Goal: Book appointment/travel/reservation

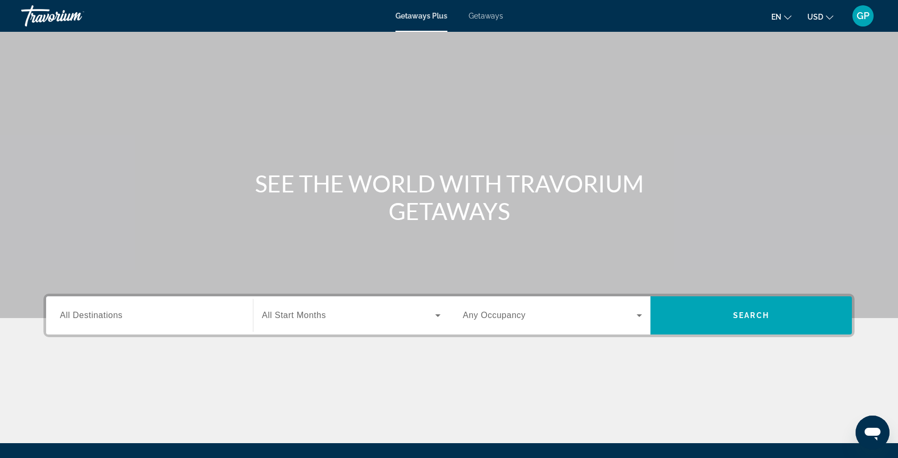
click at [77, 313] on span "All Destinations" at bounding box center [91, 315] width 63 height 9
click at [77, 313] on input "Destination All Destinations" at bounding box center [149, 316] width 179 height 13
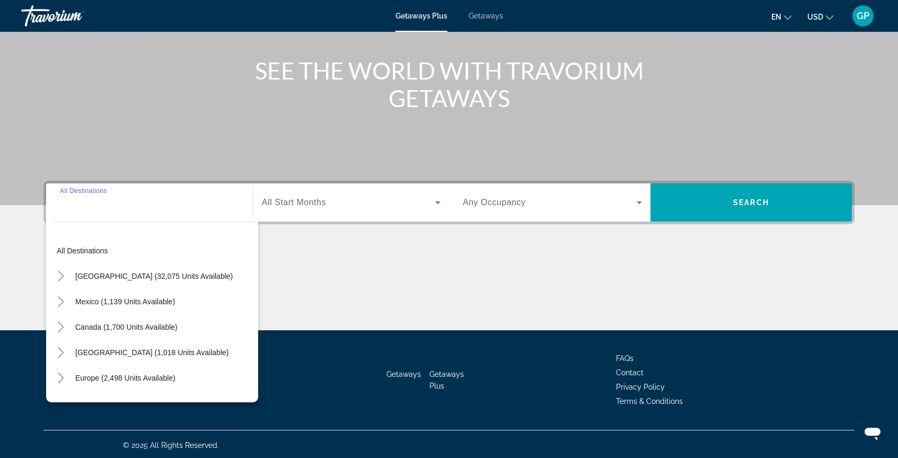
scroll to position [115, 0]
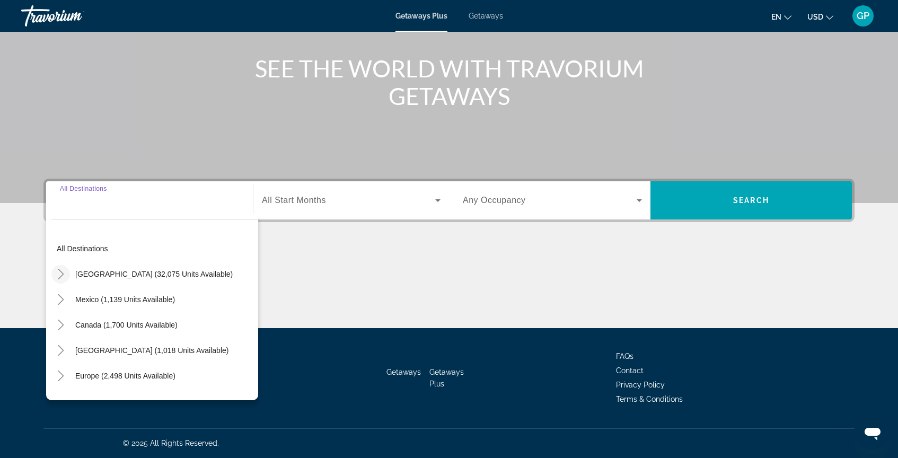
click at [60, 277] on icon "Toggle United States (32,075 units available)" at bounding box center [61, 274] width 6 height 11
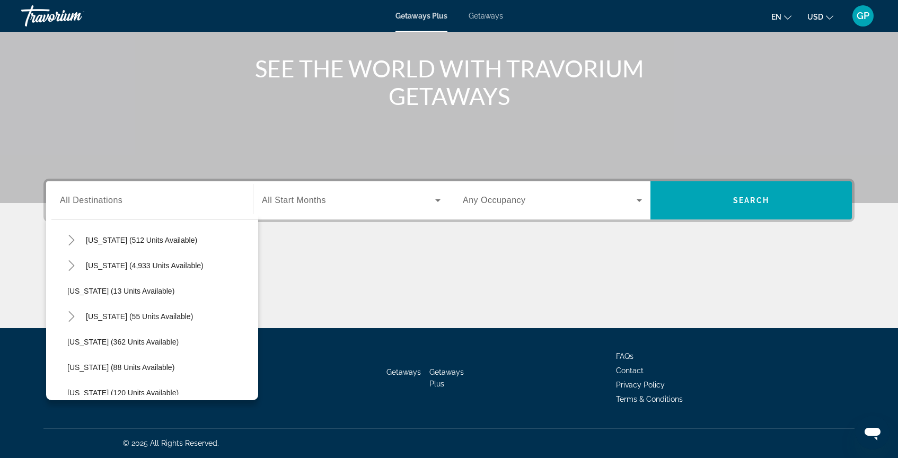
scroll to position [137, 0]
click at [71, 266] on icon "Toggle Florida (4,933 units available)" at bounding box center [71, 264] width 11 height 11
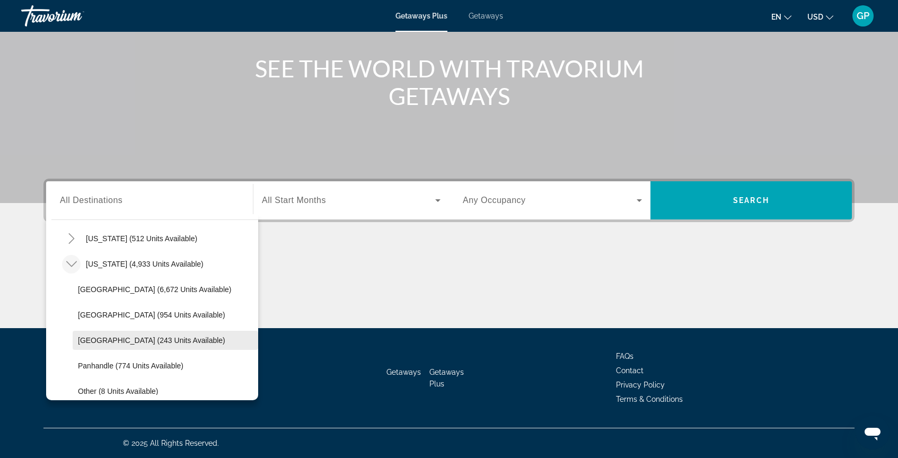
click at [125, 340] on span "[GEOGRAPHIC_DATA] (243 units available)" at bounding box center [151, 340] width 147 height 8
type input "**********"
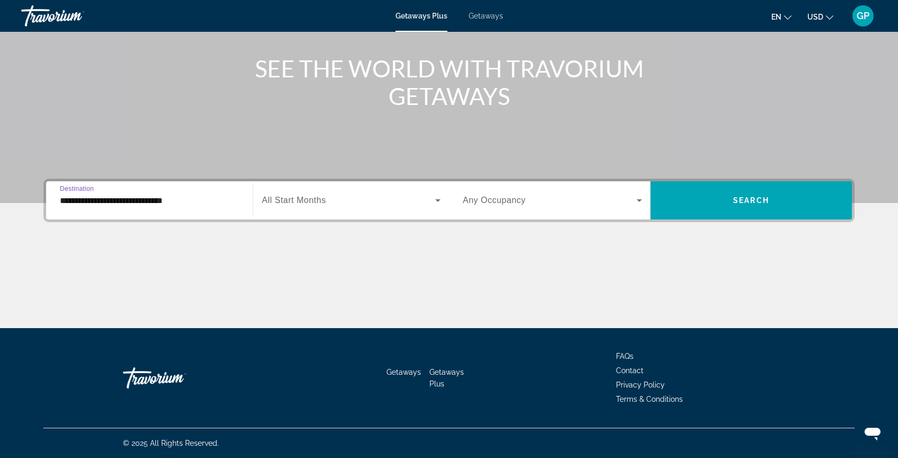
click at [347, 201] on span "Search widget" at bounding box center [348, 200] width 173 height 13
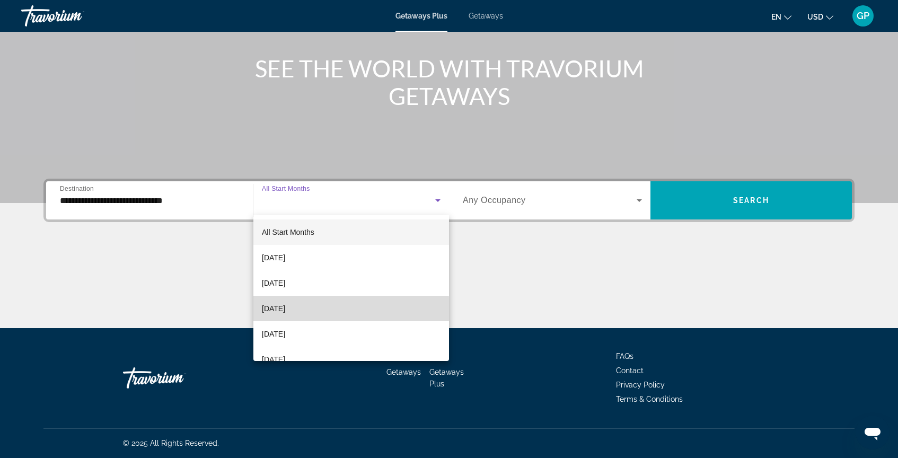
click at [326, 309] on mat-option "[DATE]" at bounding box center [351, 308] width 196 height 25
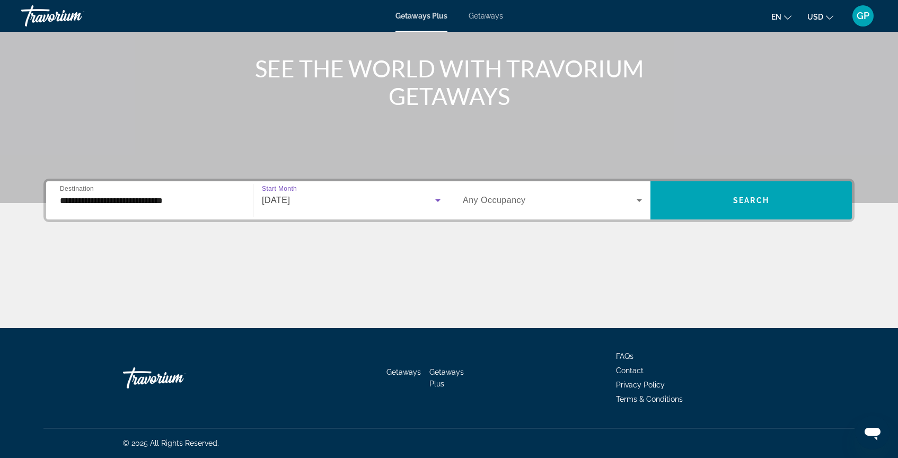
click at [639, 200] on icon "Search widget" at bounding box center [639, 200] width 5 height 3
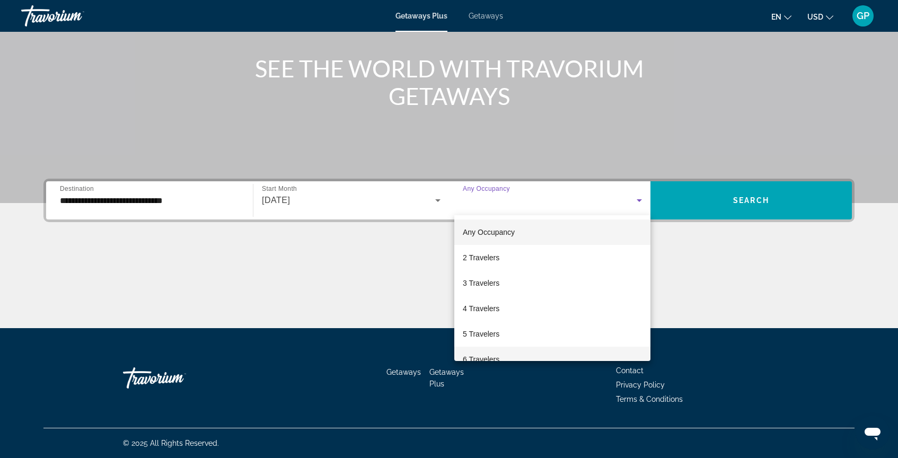
click at [503, 358] on mat-option "6 Travelers" at bounding box center [552, 359] width 196 height 25
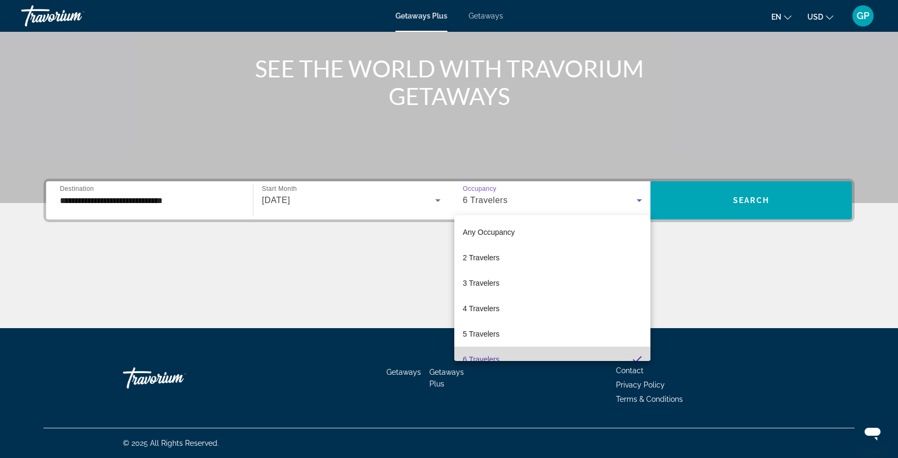
scroll to position [11, 0]
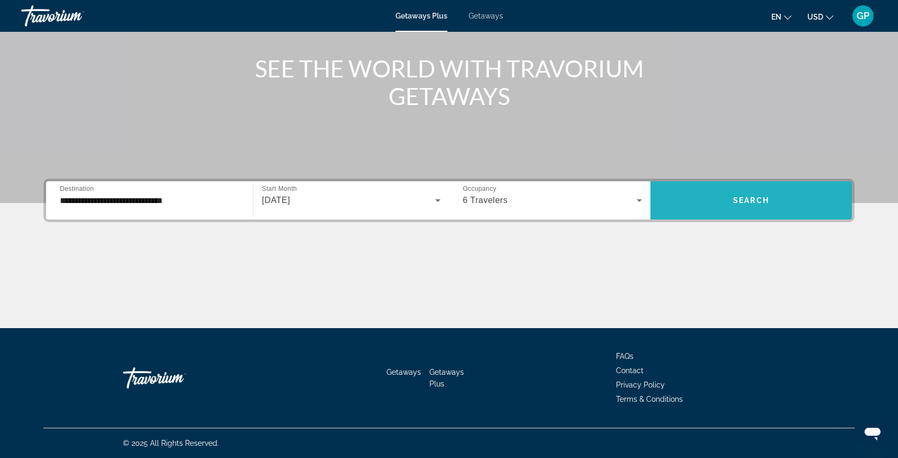
click at [759, 199] on span "Search" at bounding box center [751, 200] width 36 height 8
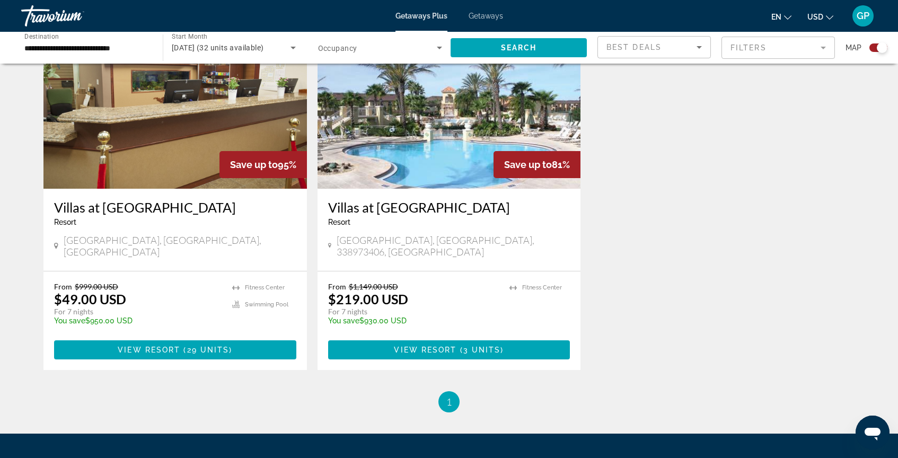
scroll to position [415, 0]
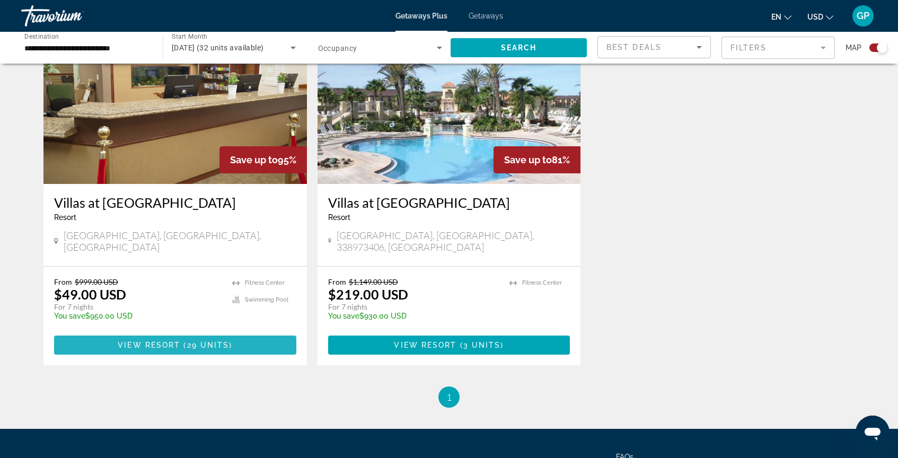
click at [191, 341] on span "29 units" at bounding box center [208, 345] width 42 height 8
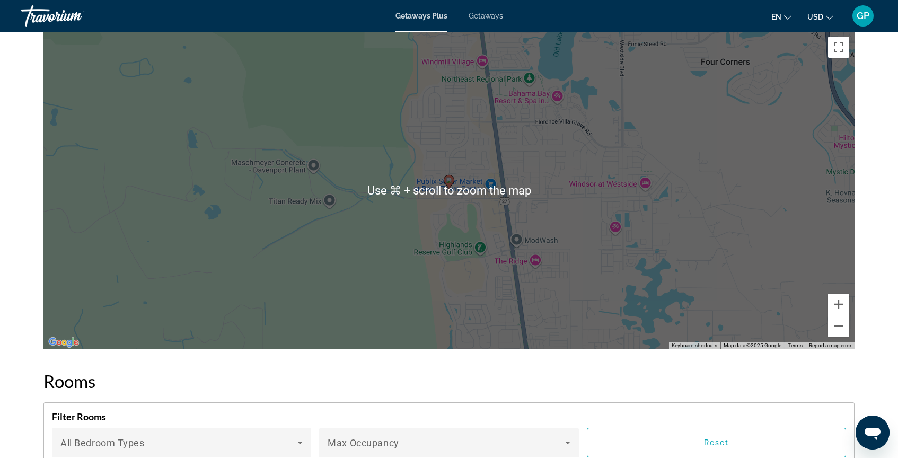
scroll to position [1494, 0]
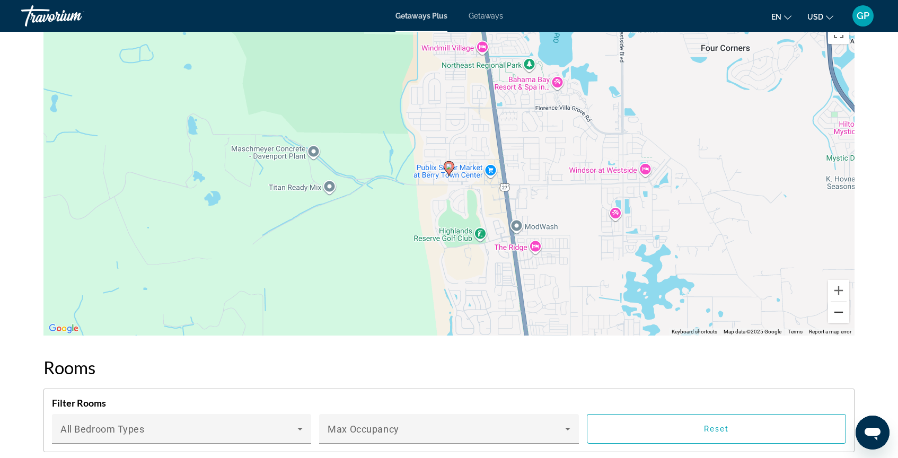
click at [843, 314] on button "Zoom out" at bounding box center [838, 312] width 21 height 21
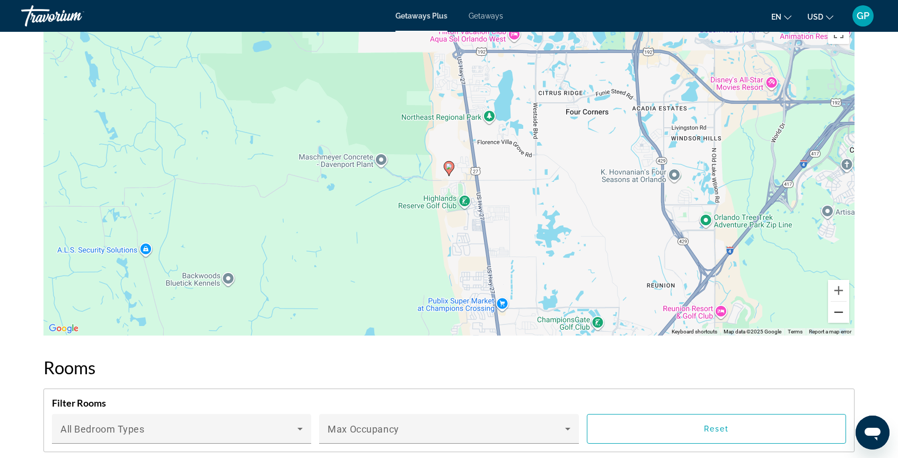
click at [843, 314] on button "Zoom out" at bounding box center [838, 312] width 21 height 21
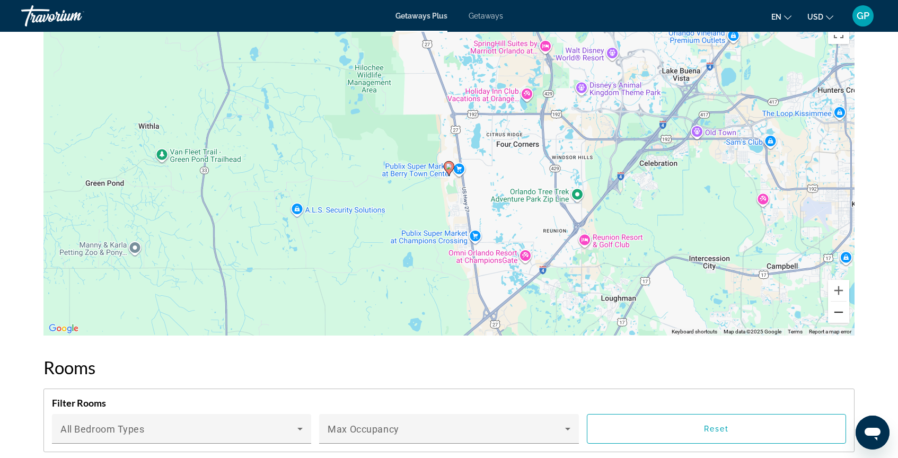
click at [843, 314] on button "Zoom out" at bounding box center [838, 312] width 21 height 21
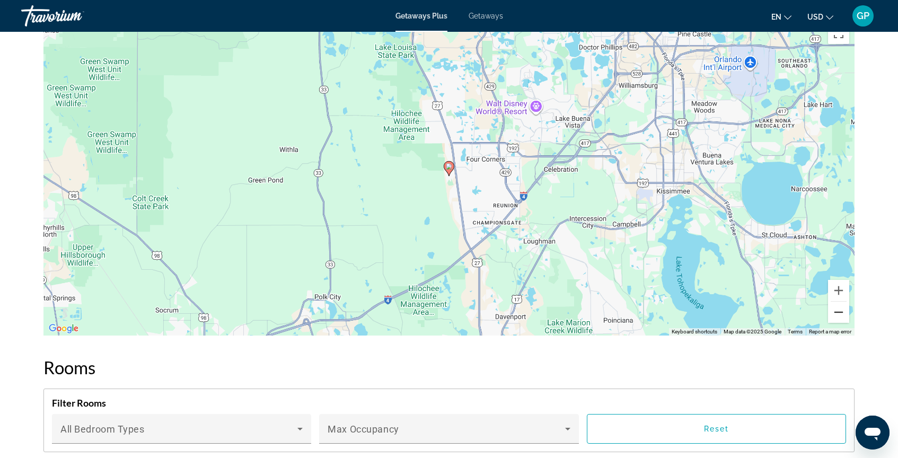
click at [843, 314] on button "Zoom out" at bounding box center [838, 312] width 21 height 21
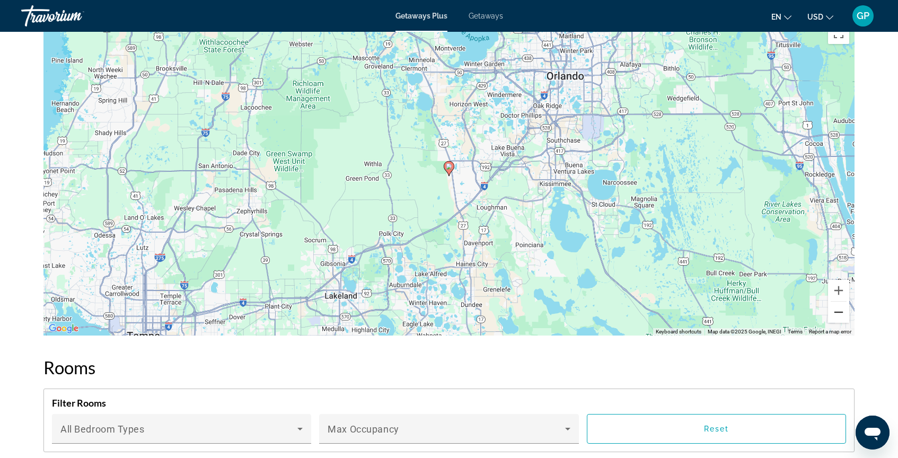
click at [843, 314] on button "Zoom out" at bounding box center [838, 312] width 21 height 21
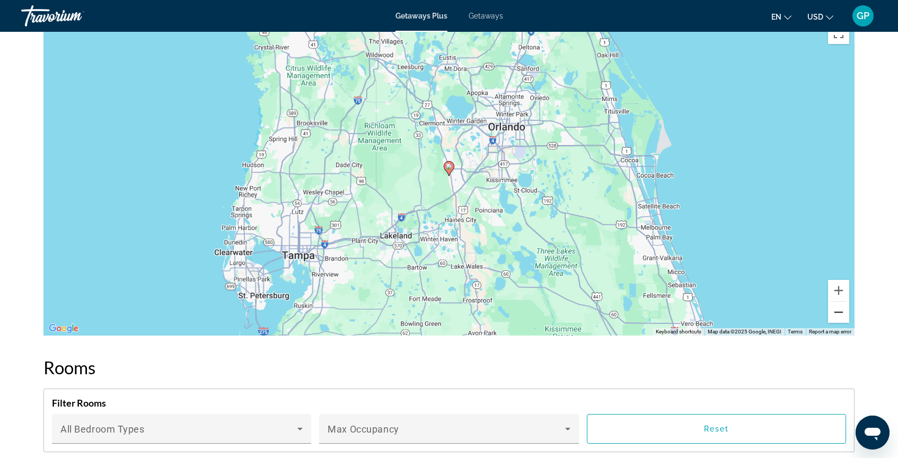
click at [843, 314] on button "Zoom out" at bounding box center [838, 312] width 21 height 21
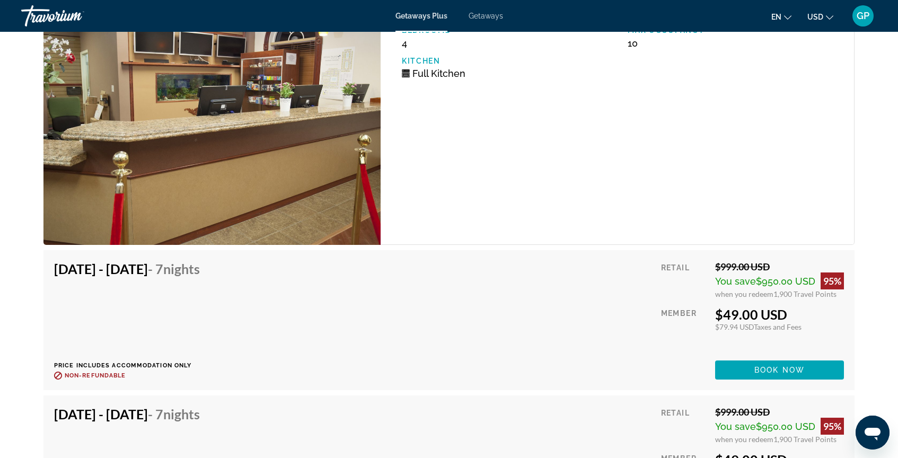
scroll to position [1969, 0]
click at [772, 370] on span "Book now" at bounding box center [779, 369] width 50 height 8
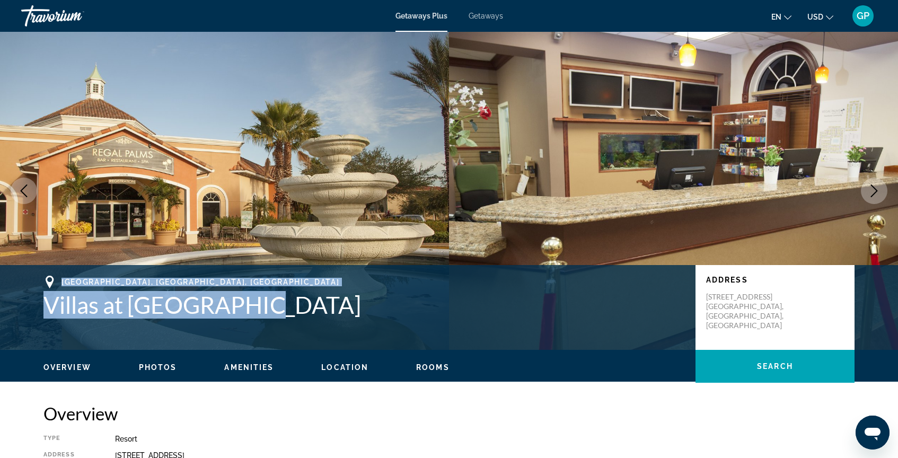
drag, startPoint x: 260, startPoint y: 311, endPoint x: 16, endPoint y: 304, distance: 244.5
click at [16, 304] on div "[GEOGRAPHIC_DATA], [GEOGRAPHIC_DATA], [GEOGRAPHIC_DATA] Villas at [GEOGRAPHIC_D…" at bounding box center [449, 307] width 898 height 85
copy div "[GEOGRAPHIC_DATA], [GEOGRAPHIC_DATA], [GEOGRAPHIC_DATA] Villas at [GEOGRAPHIC_D…"
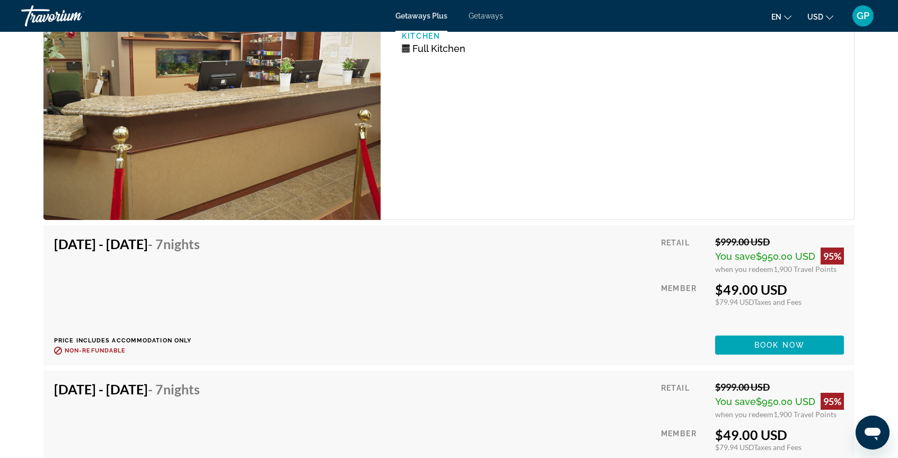
scroll to position [1996, 0]
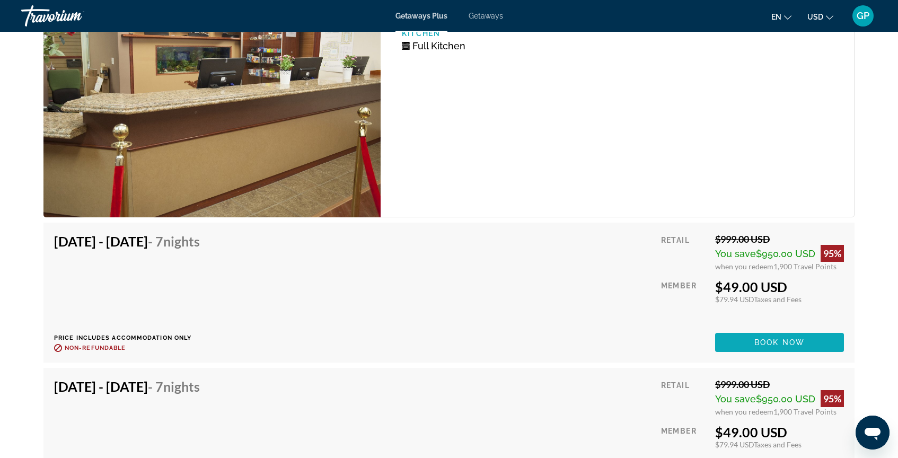
click at [779, 342] on span "Book now" at bounding box center [779, 342] width 50 height 8
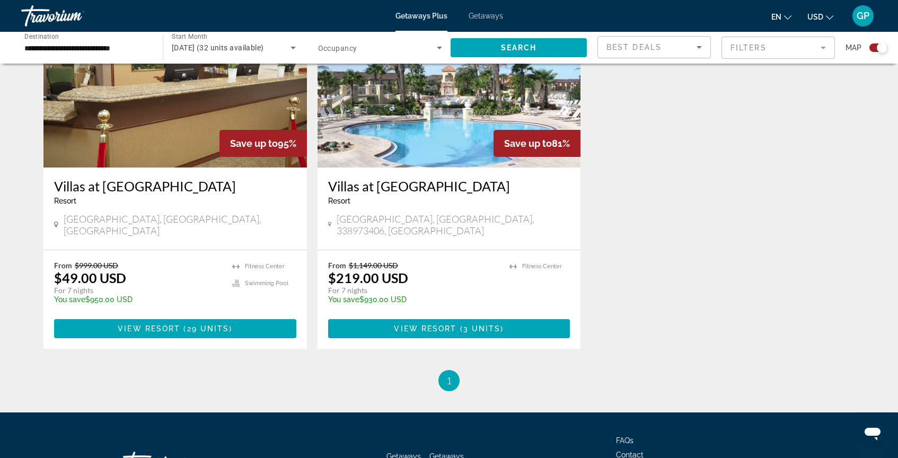
scroll to position [504, 0]
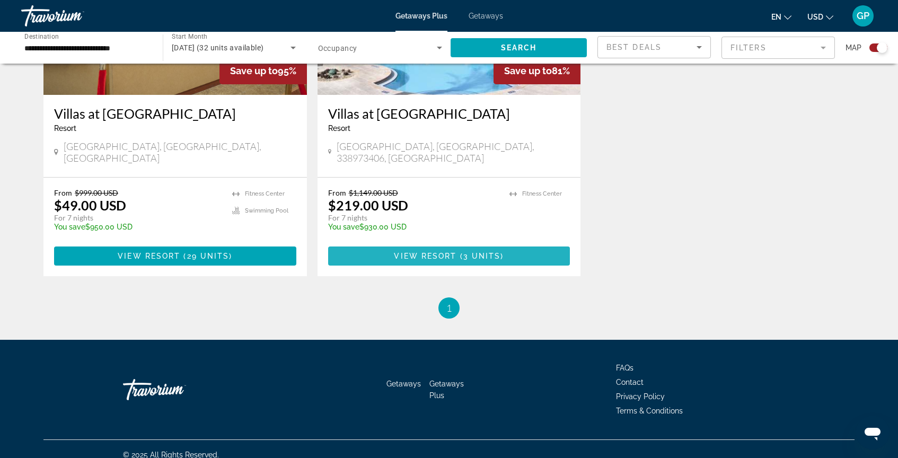
click at [451, 252] on span "View Resort" at bounding box center [425, 256] width 63 height 8
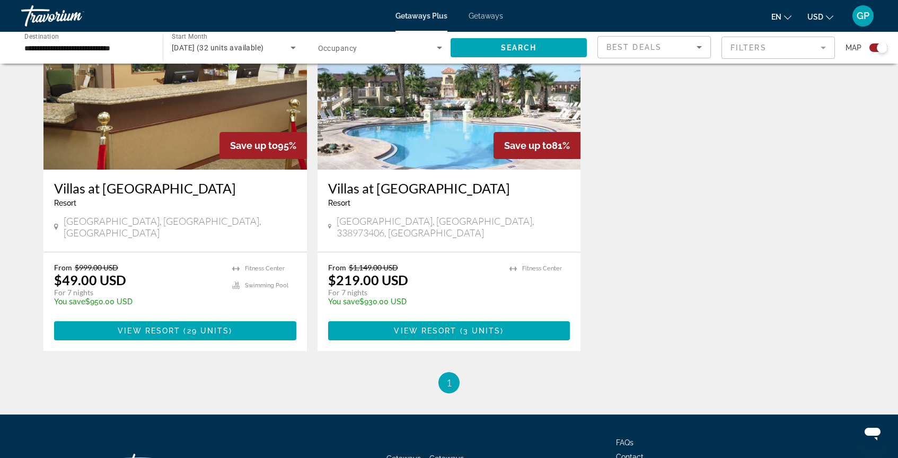
scroll to position [431, 0]
